Goal: Task Accomplishment & Management: Manage account settings

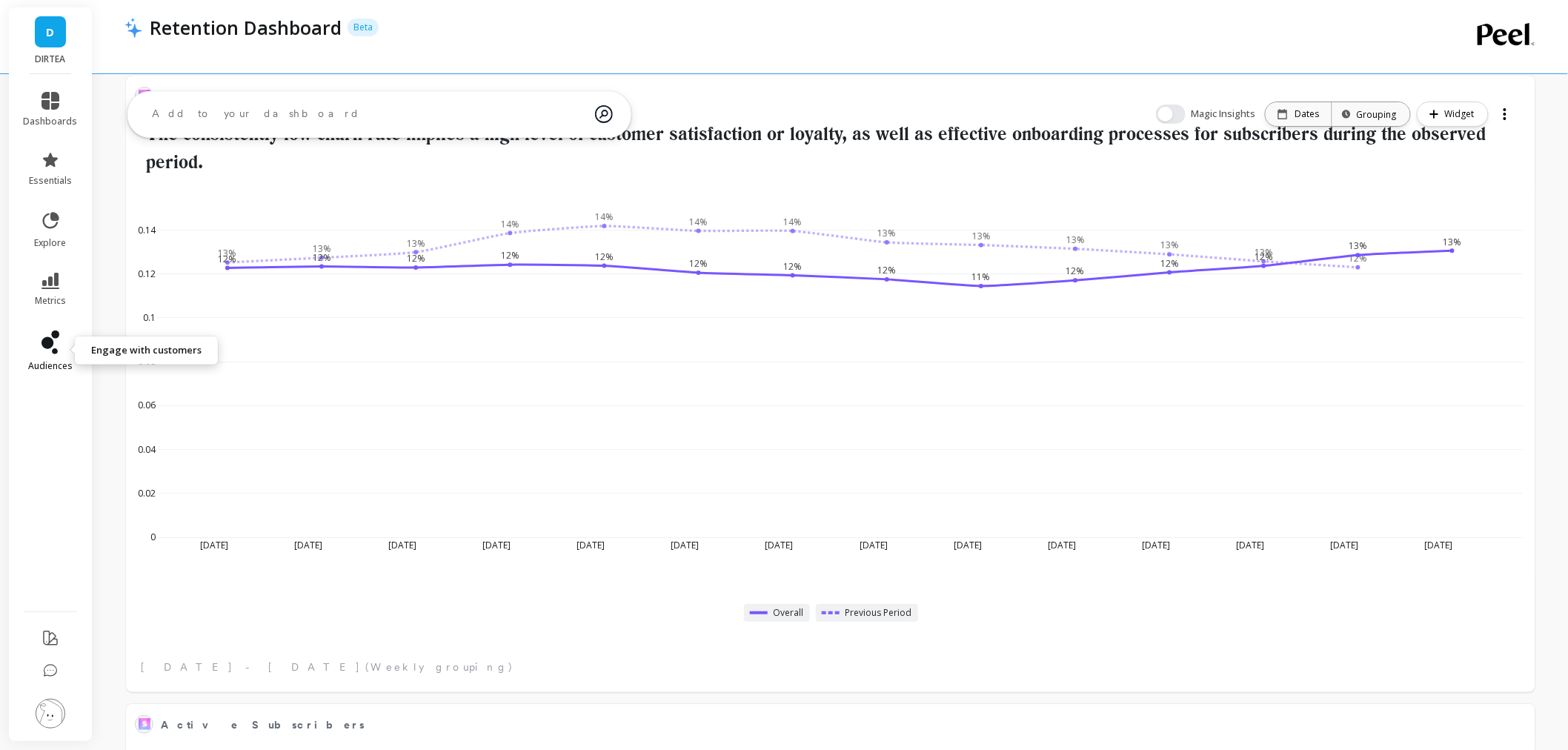
click at [60, 334] on link "audiences" at bounding box center [51, 351] width 55 height 42
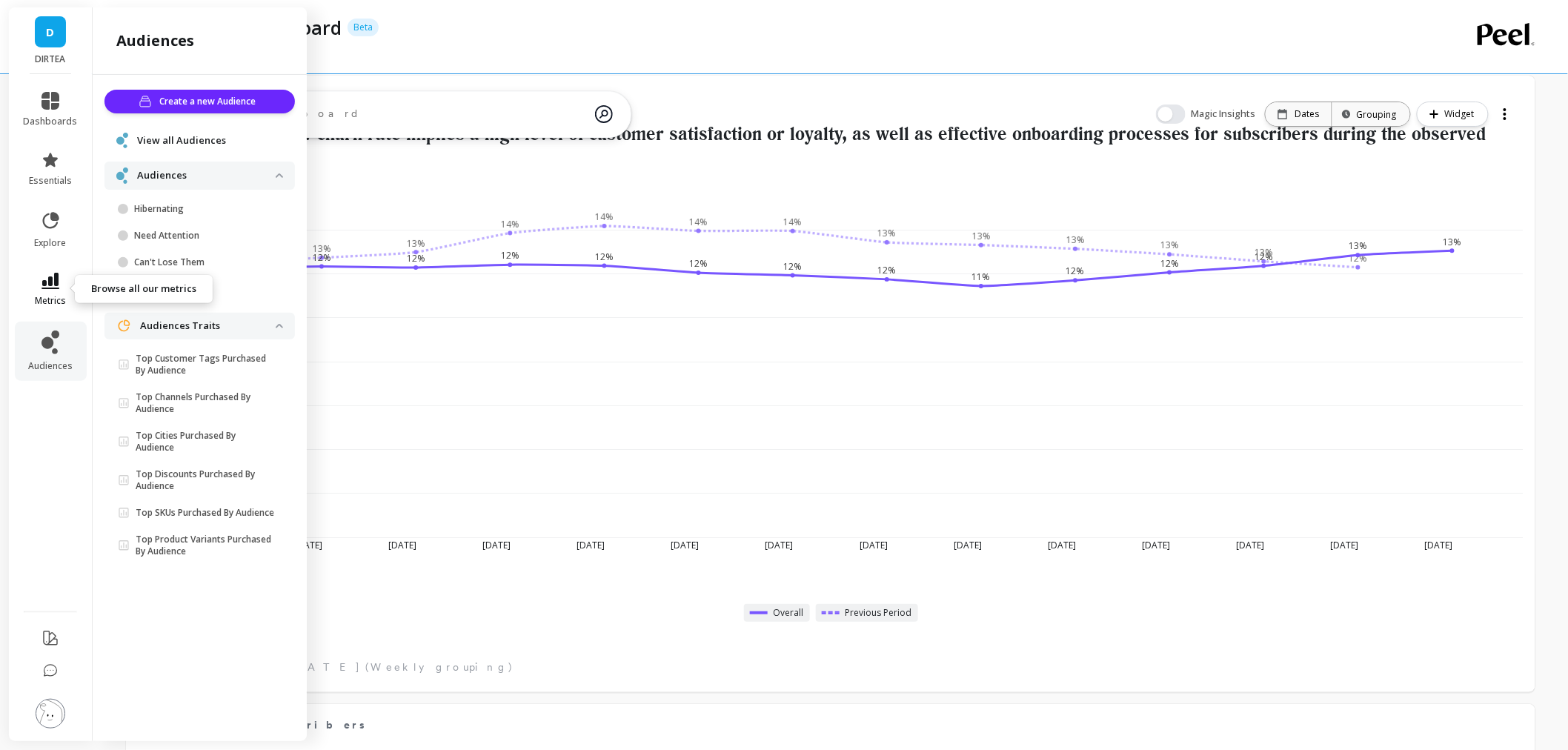
click at [34, 274] on link "metrics" at bounding box center [51, 289] width 55 height 34
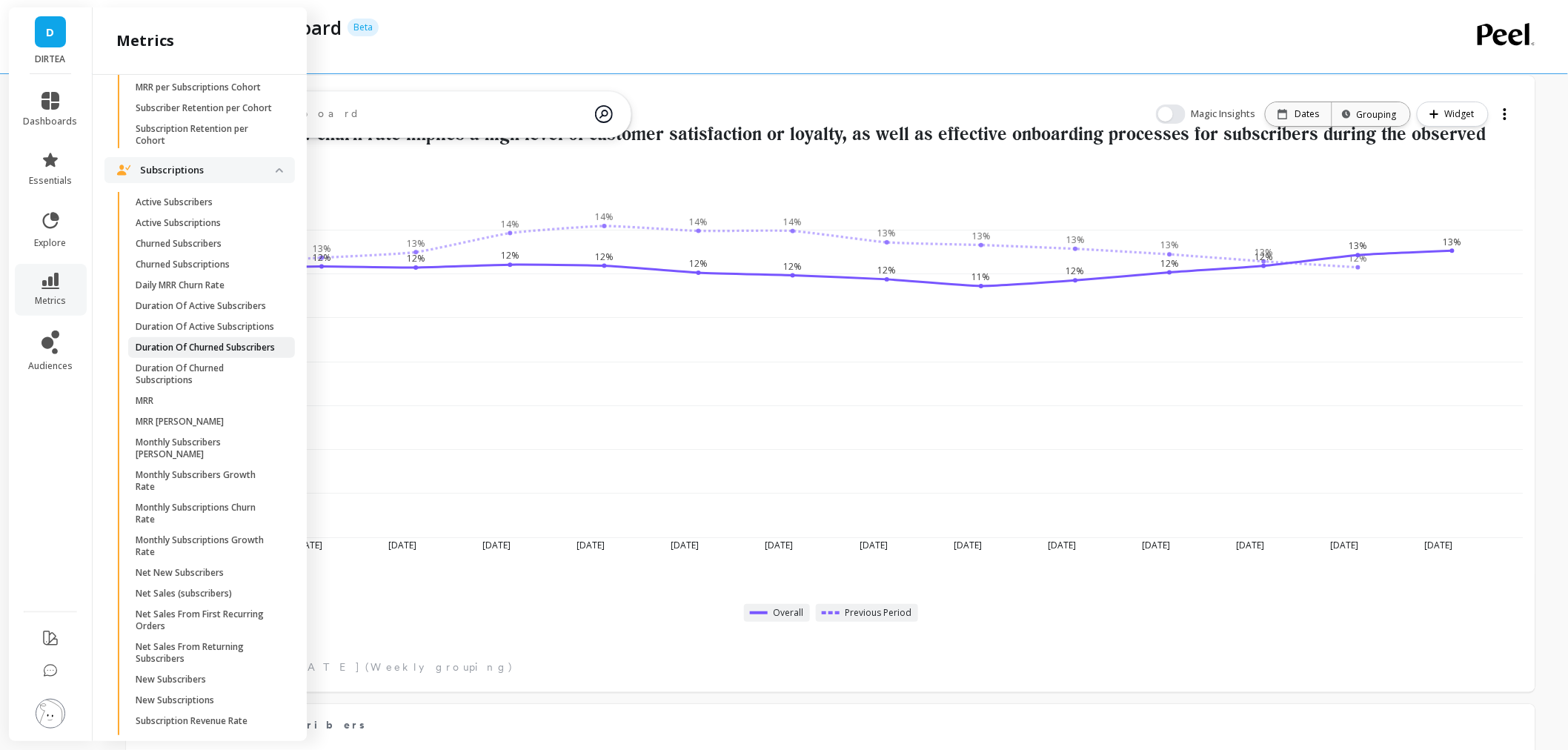
scroll to position [3868, 0]
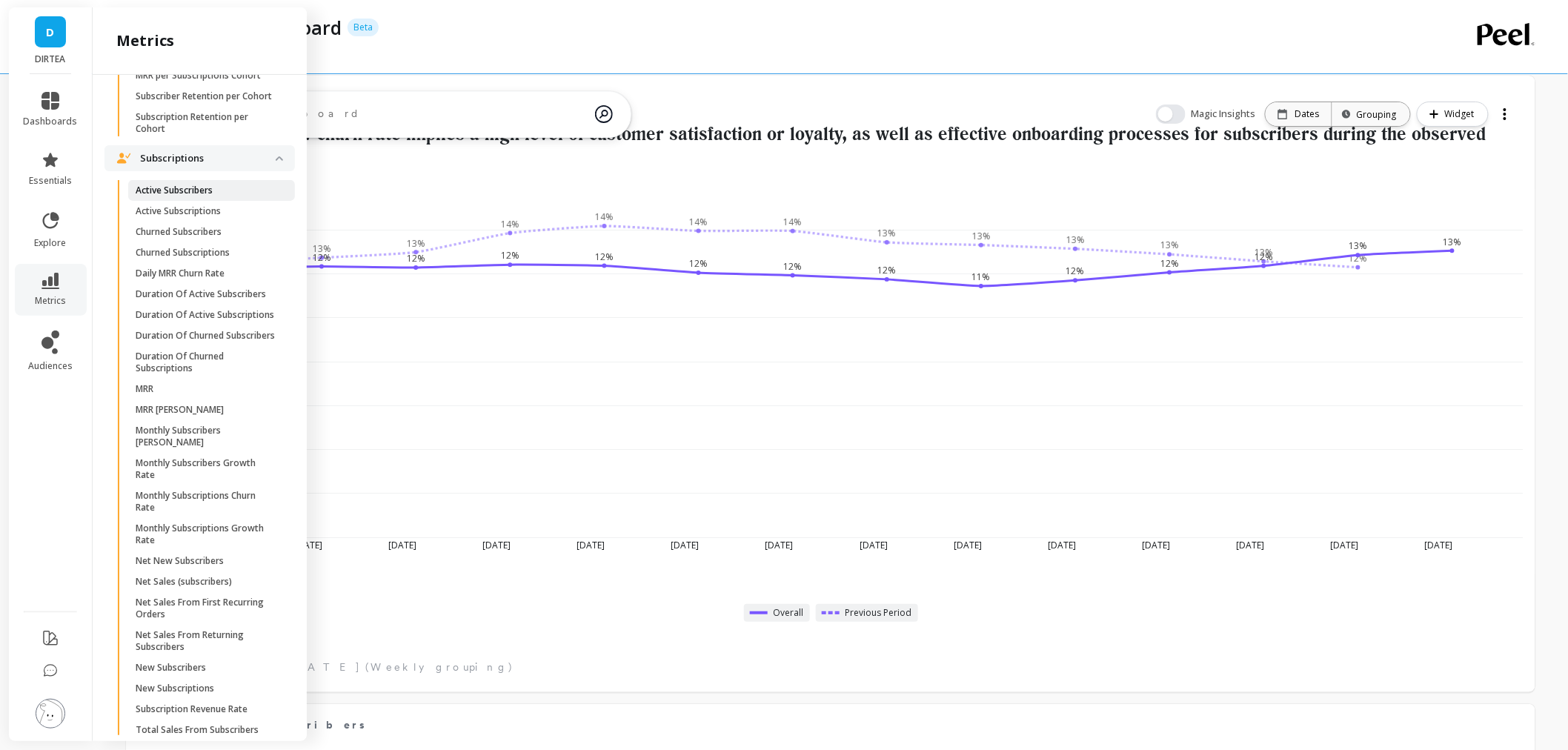
click at [216, 197] on span "Active Subscribers" at bounding box center [206, 190] width 141 height 12
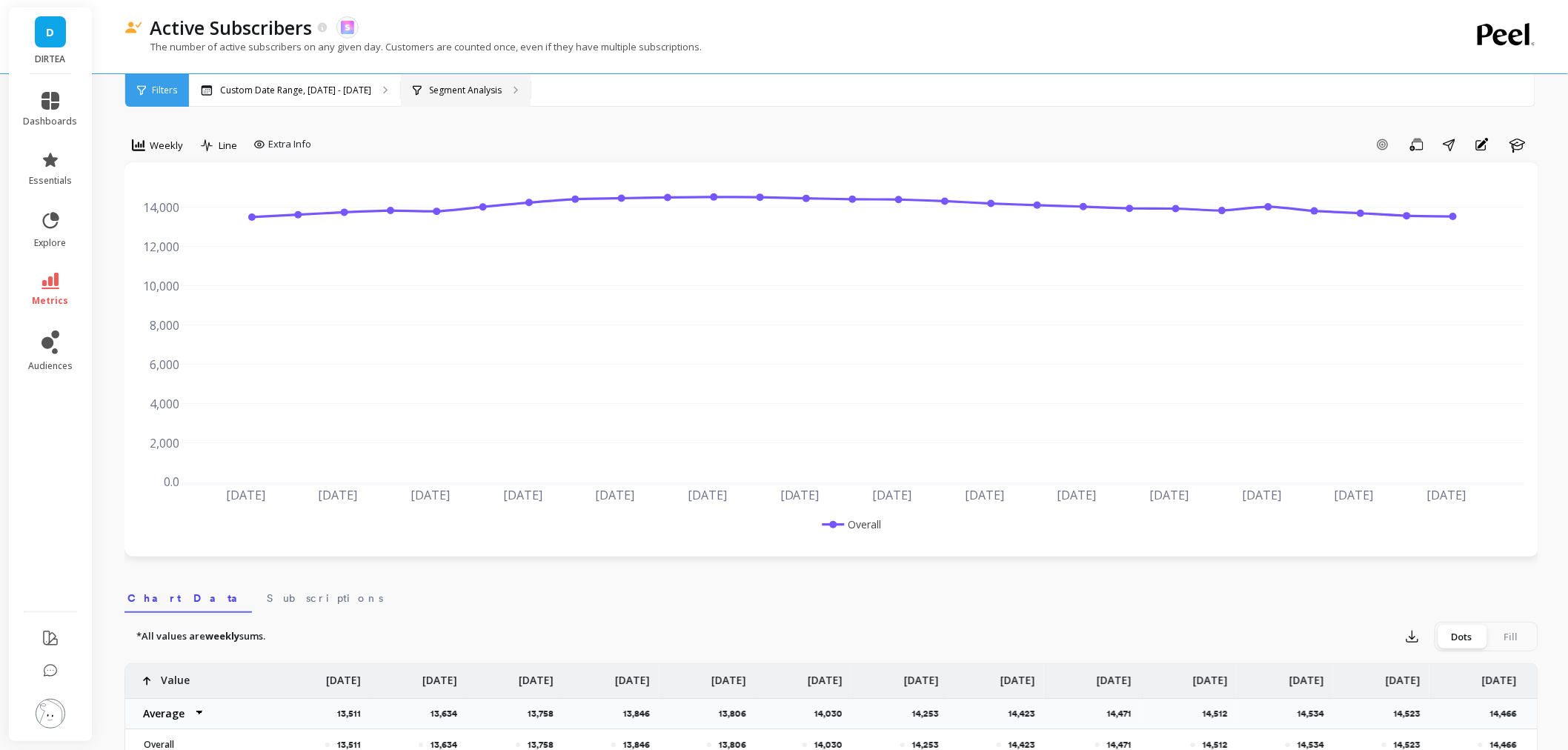
click at [466, 93] on p "Segment Analysis" at bounding box center [465, 90] width 73 height 12
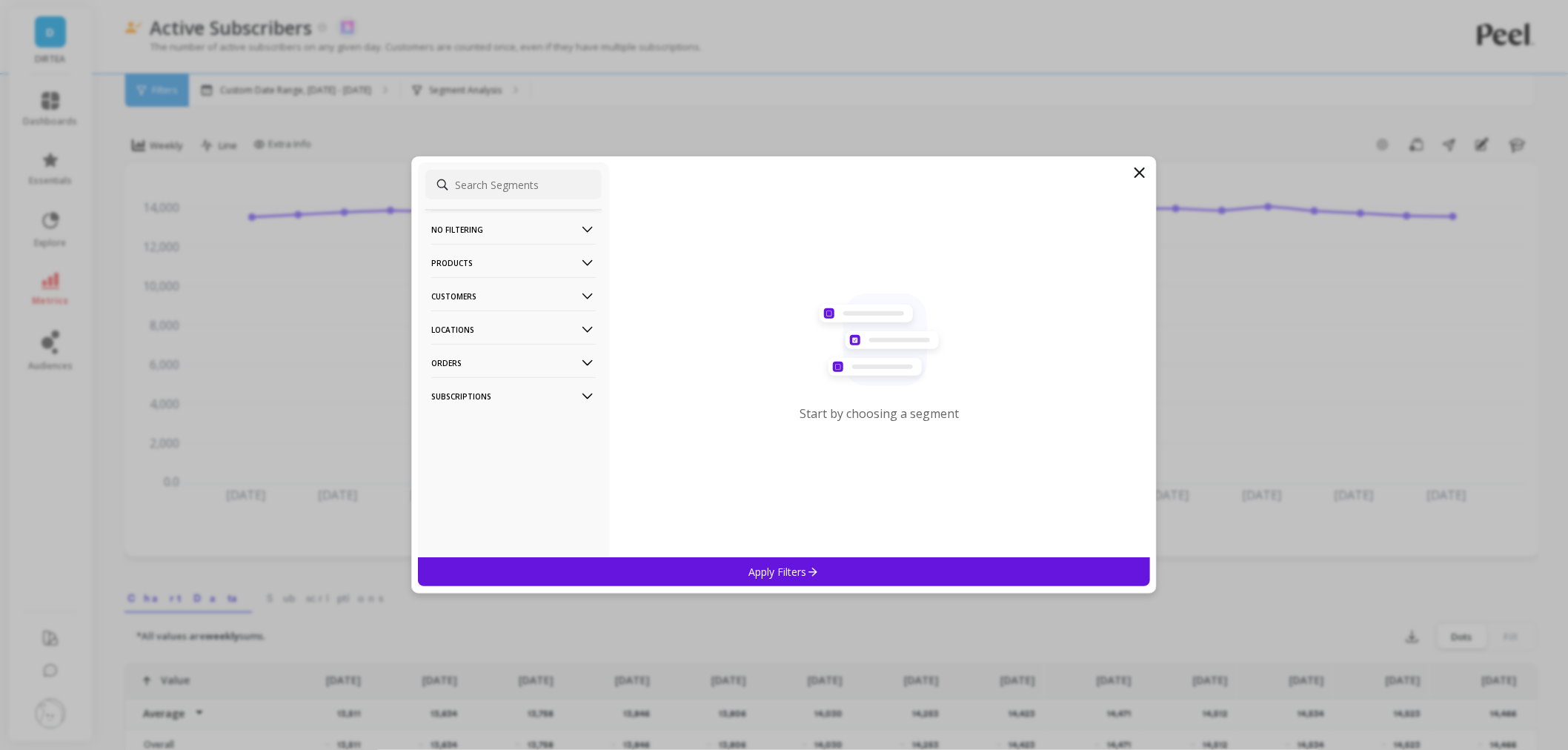
click at [492, 319] on p "Locations" at bounding box center [514, 329] width 164 height 38
click at [477, 361] on div "Cities" at bounding box center [513, 357] width 176 height 24
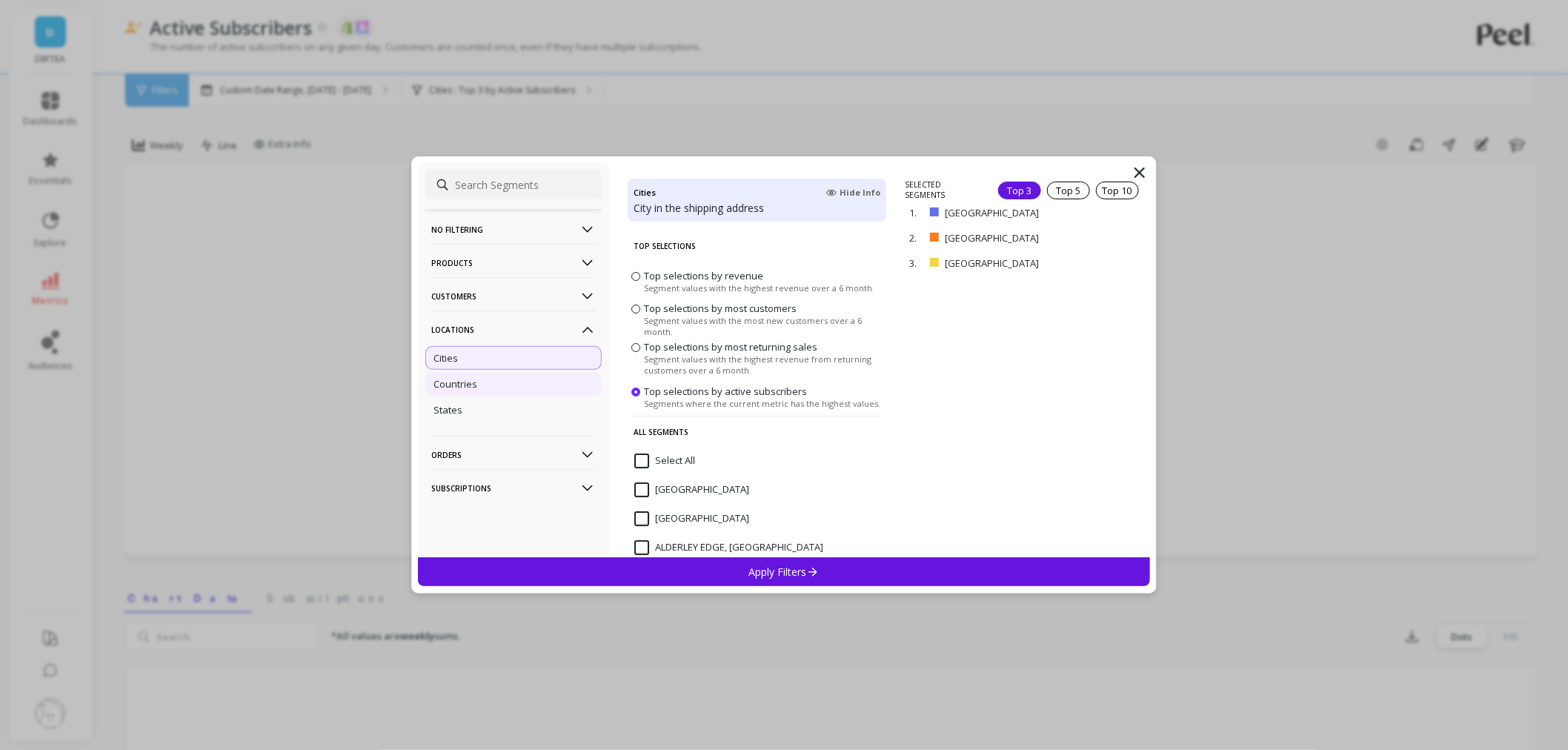
click at [470, 387] on p "Countries" at bounding box center [455, 383] width 43 height 13
click at [1090, 267] on p "remove" at bounding box center [1107, 263] width 38 height 11
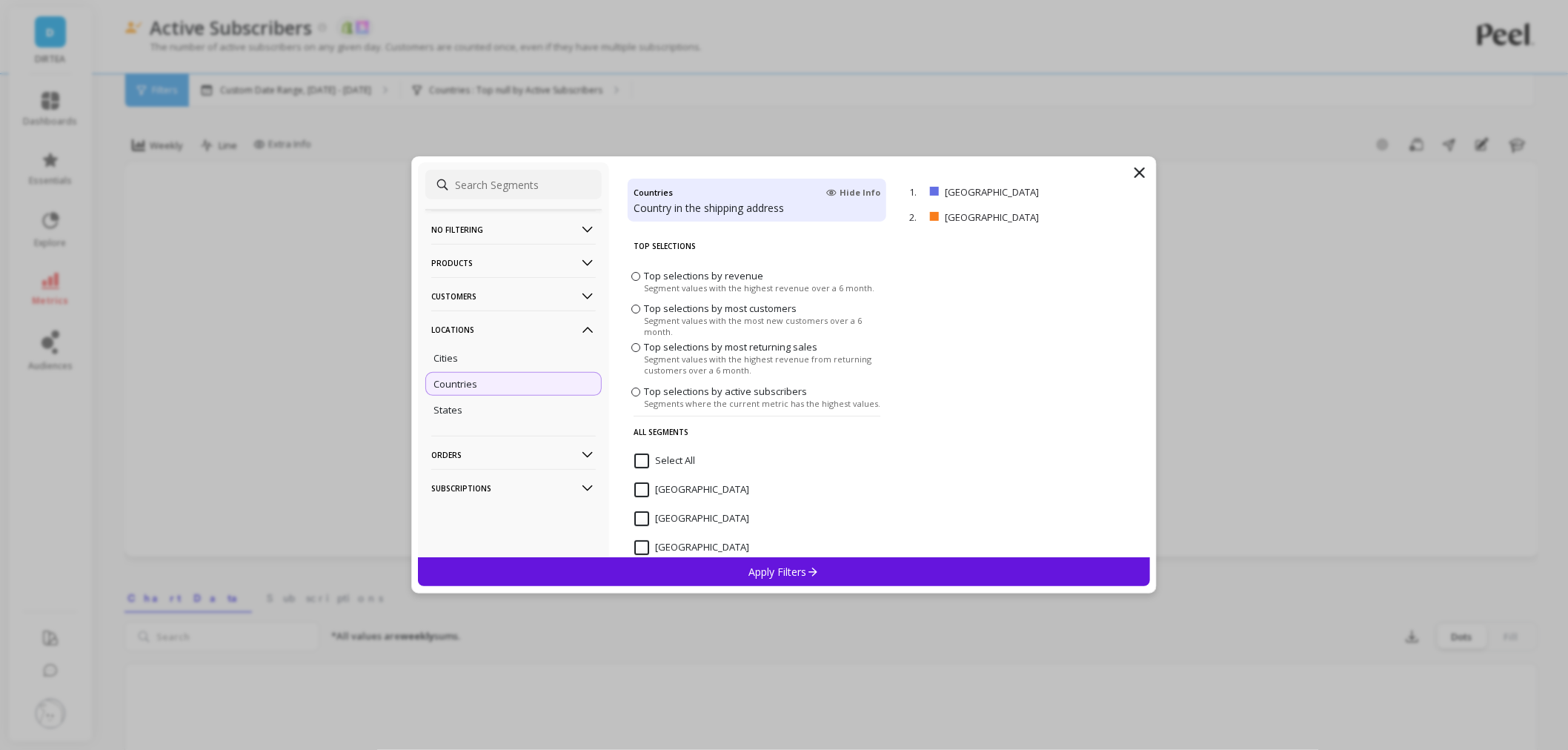
click at [756, 567] on p "Apply Filters" at bounding box center [784, 571] width 70 height 14
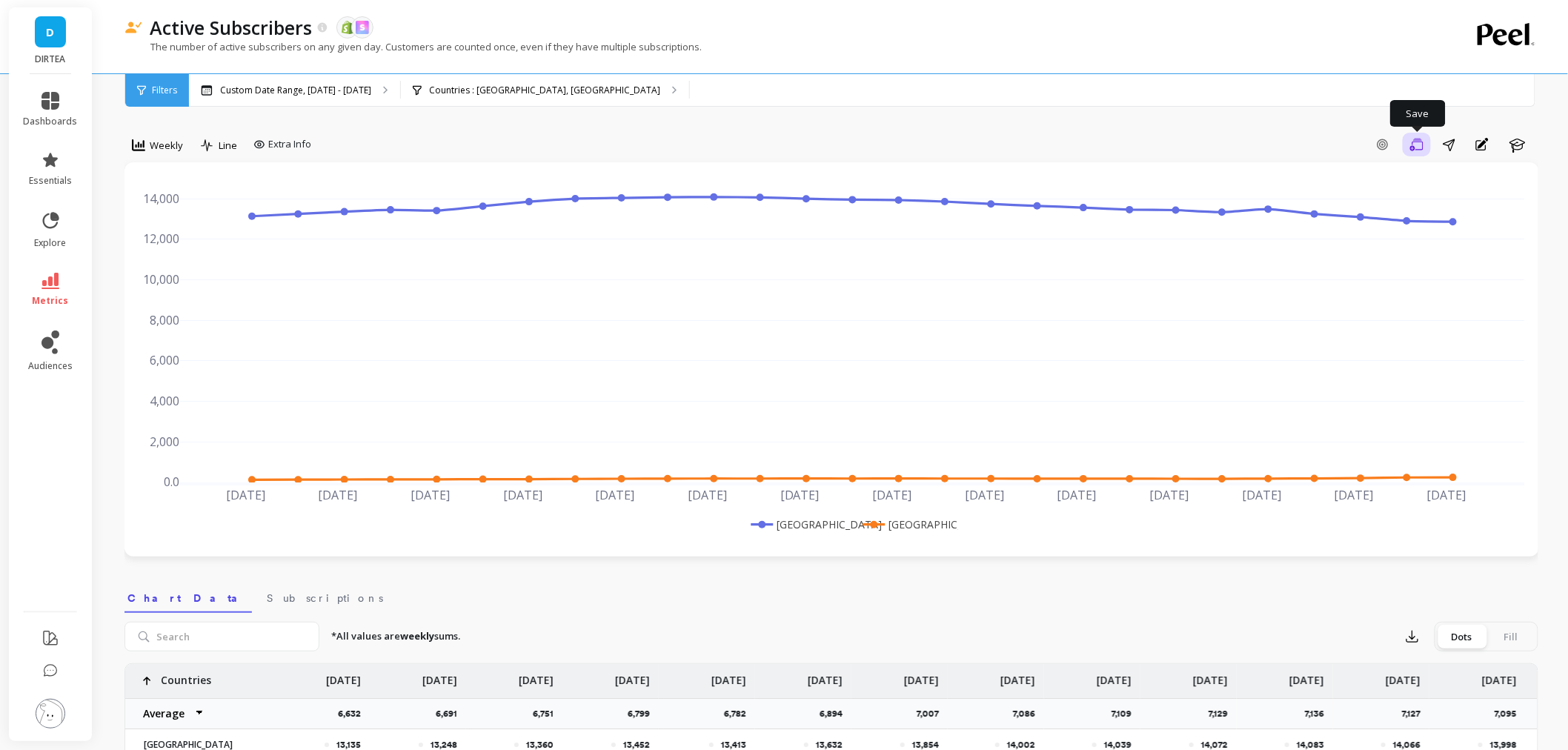
click at [1424, 147] on button "Save" at bounding box center [1416, 145] width 28 height 24
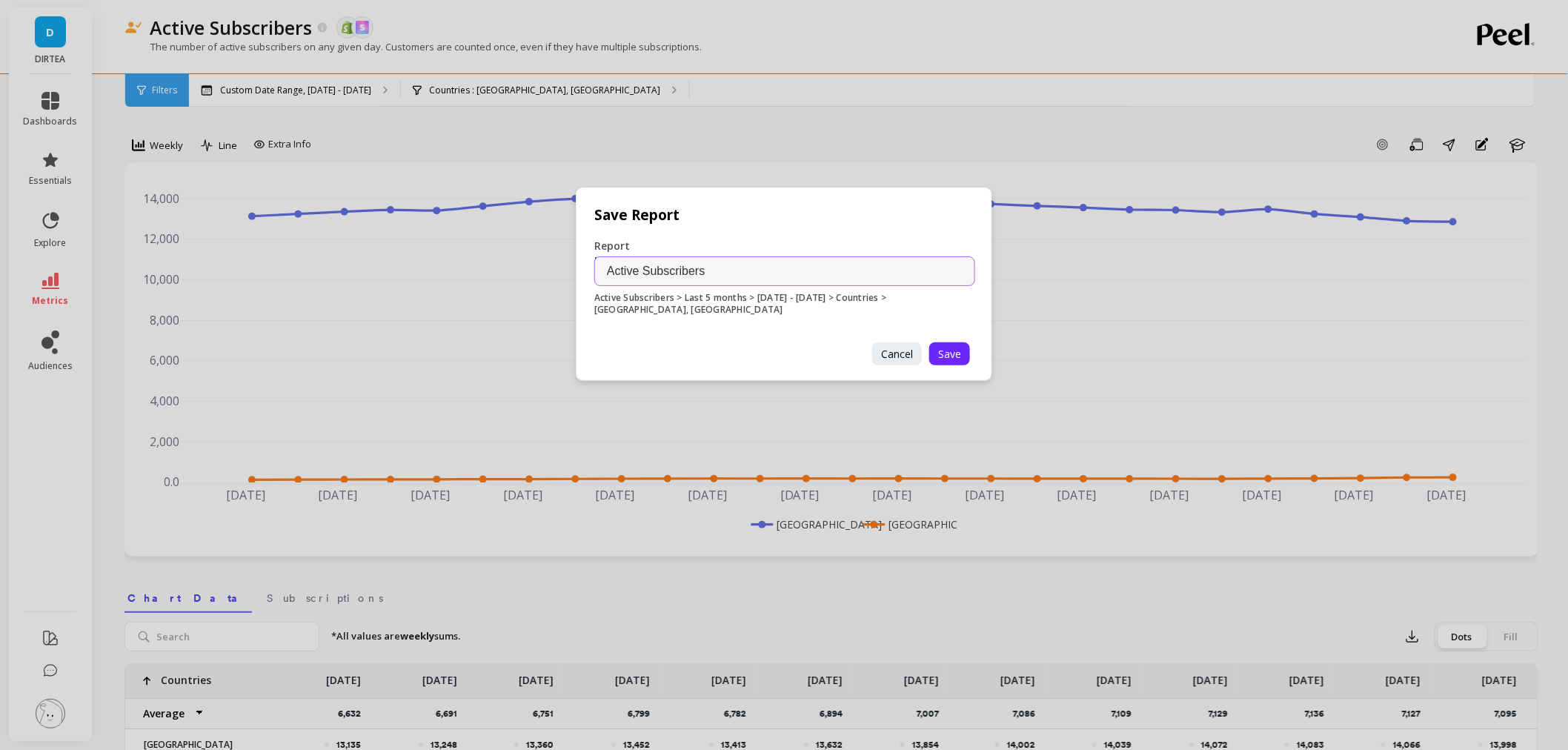
click at [851, 272] on input "Active Subscribers" at bounding box center [784, 271] width 381 height 30
type input "Active Subscribers - [GEOGRAPHIC_DATA] [GEOGRAPHIC_DATA]"
click at [966, 352] on button "Save" at bounding box center [950, 353] width 41 height 23
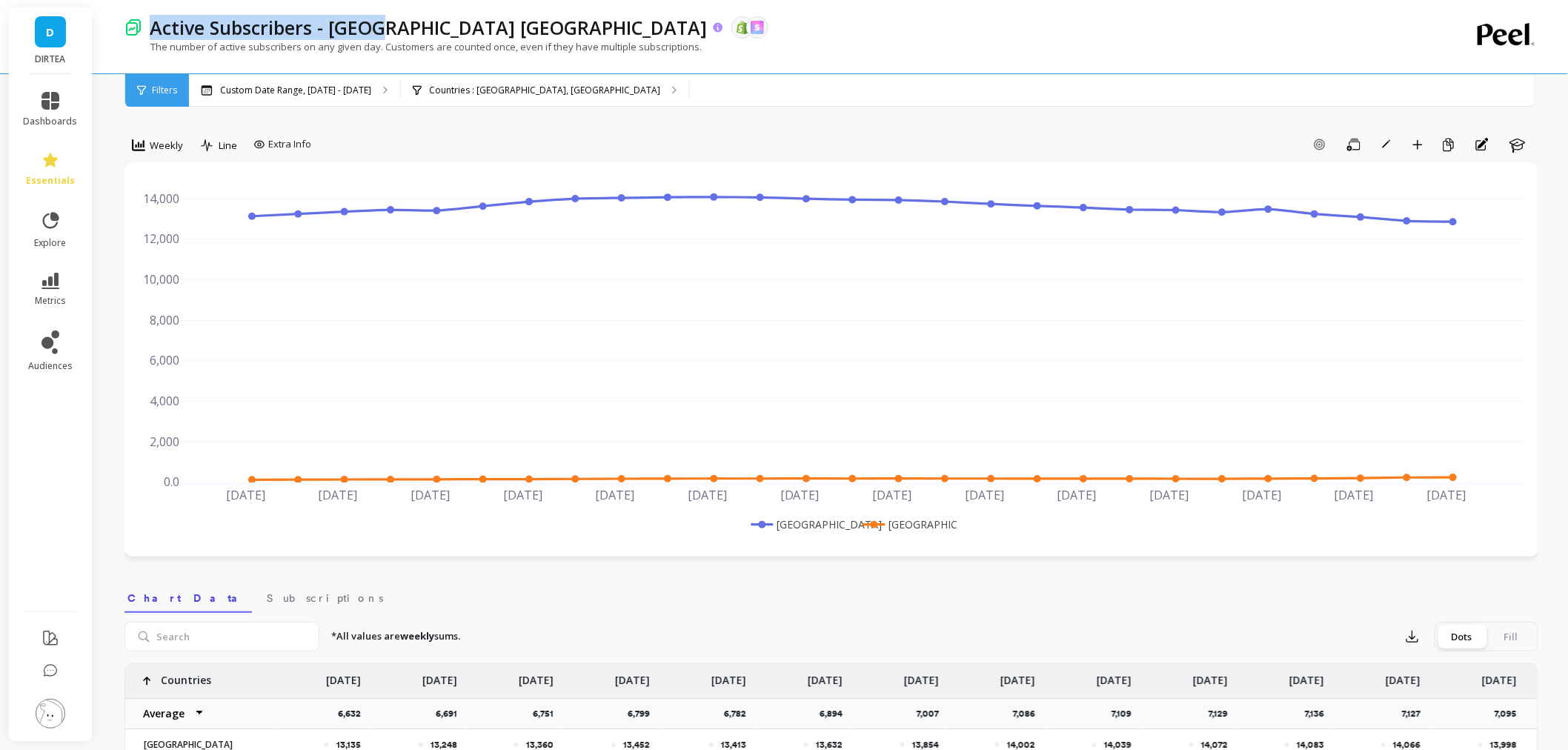
drag, startPoint x: 148, startPoint y: 25, endPoint x: 383, endPoint y: 30, distance: 235.1
click at [383, 30] on div "Active Subscribers - [GEOGRAPHIC_DATA] [GEOGRAPHIC_DATA]" at bounding box center [433, 27] width 582 height 25
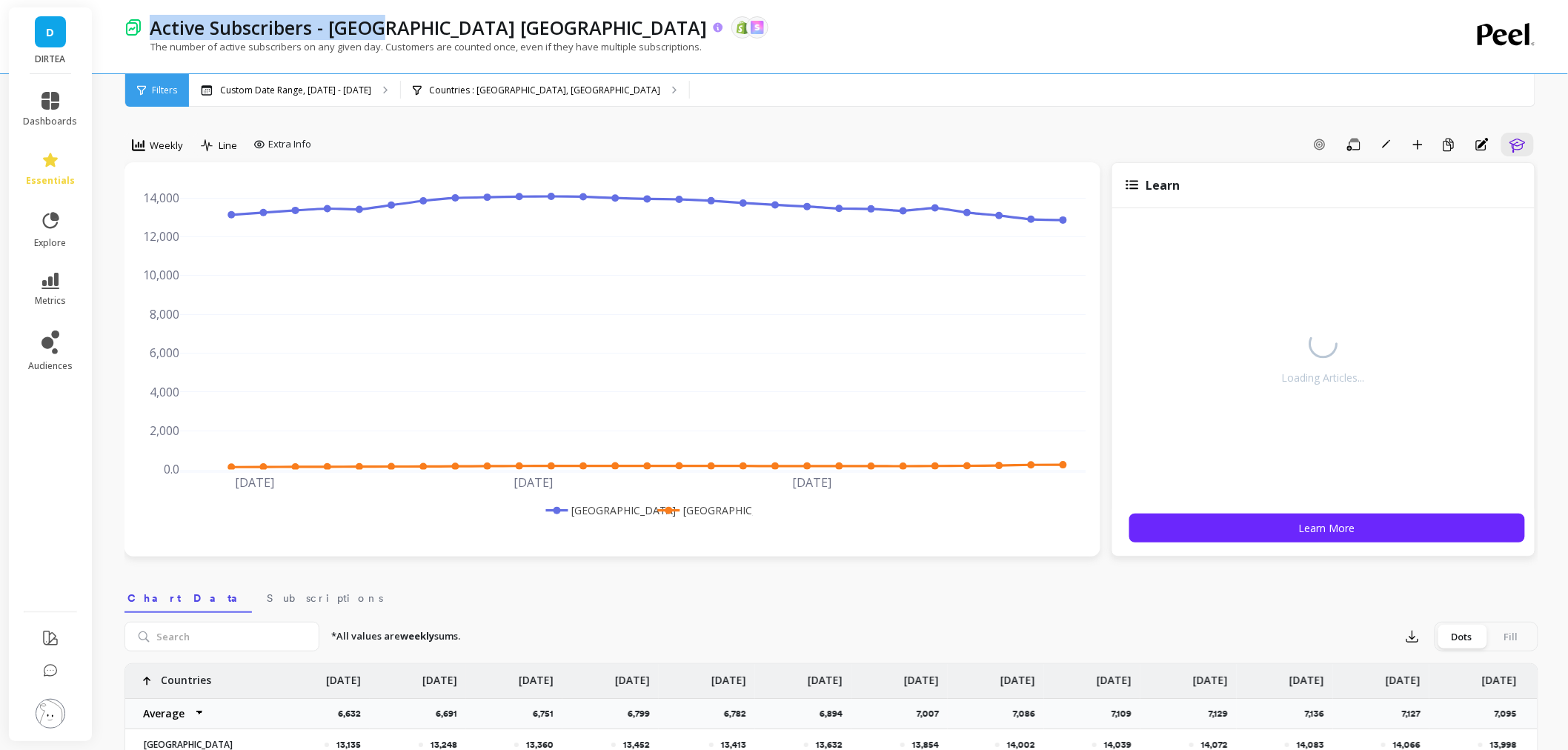
copy p "Active Subscribers - [GEOGRAPHIC_DATA] [GEOGRAPHIC_DATA]"
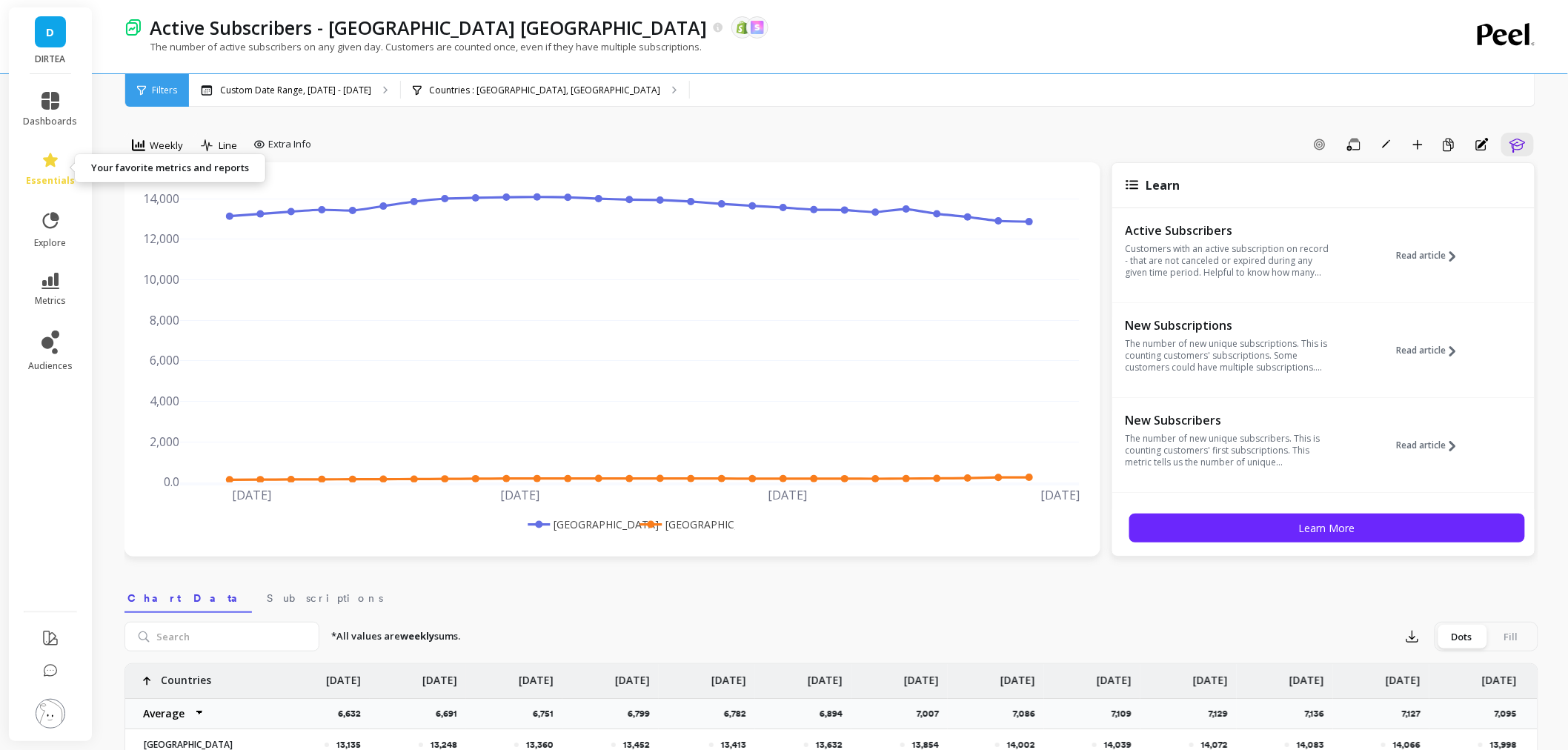
click at [62, 184] on span "essentials" at bounding box center [50, 180] width 49 height 12
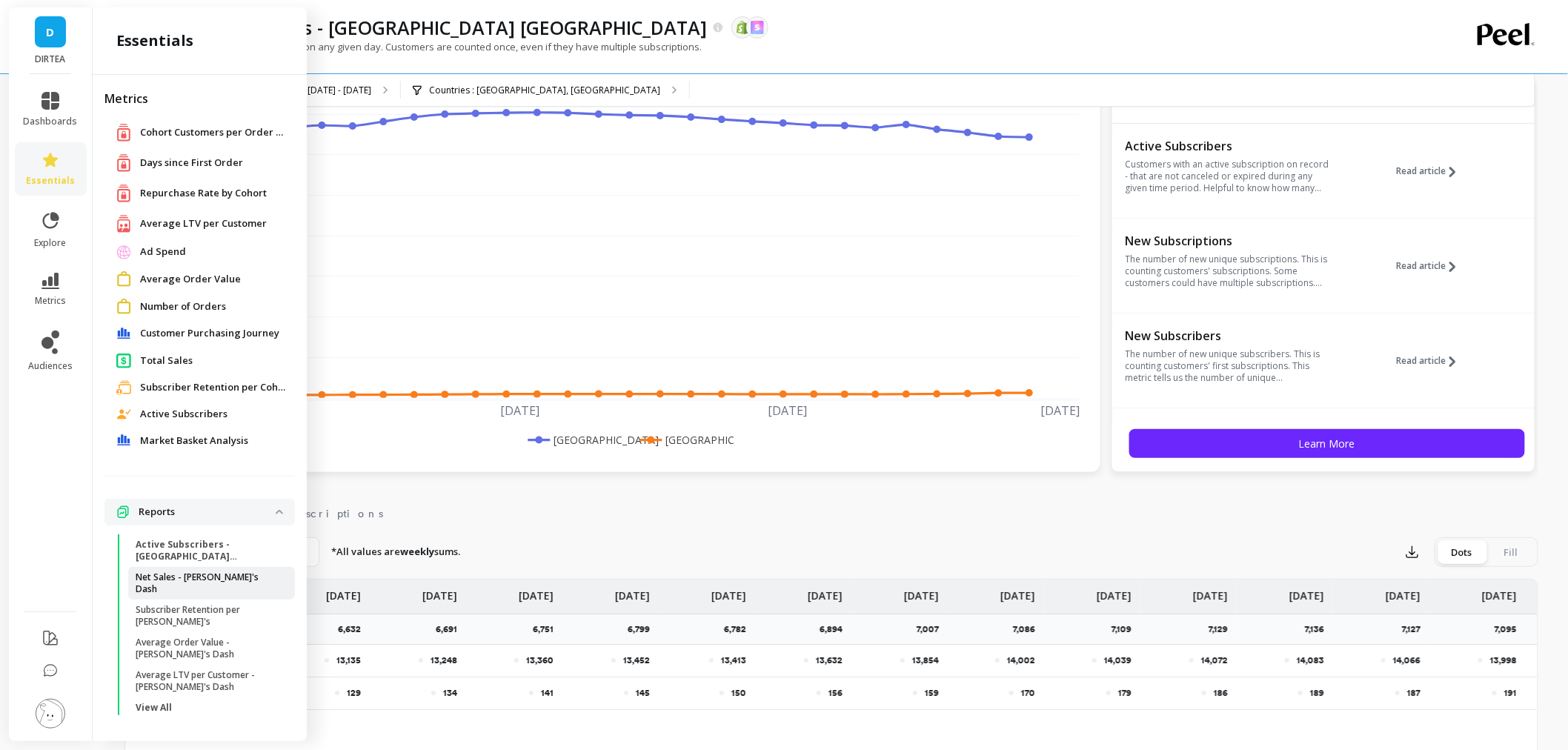
scroll to position [82, 0]
